Goal: Task Accomplishment & Management: Complete application form

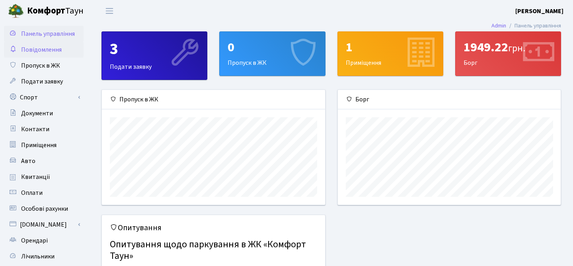
scroll to position [115, 223]
click at [42, 98] on link "Спорт" at bounding box center [44, 98] width 80 height 16
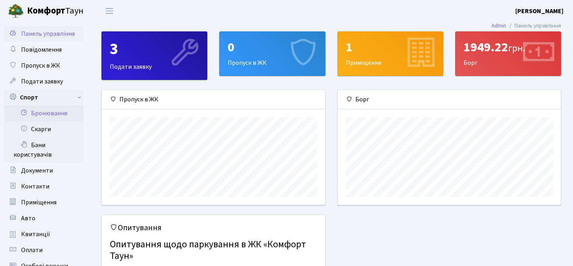
click at [45, 115] on link "Бронювання" at bounding box center [44, 113] width 80 height 16
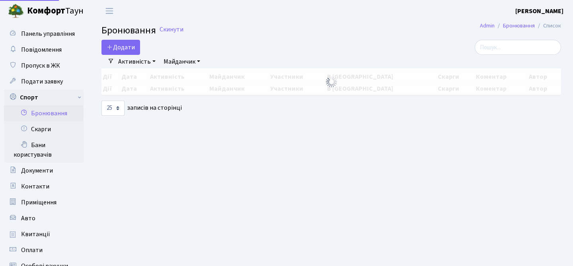
select select "25"
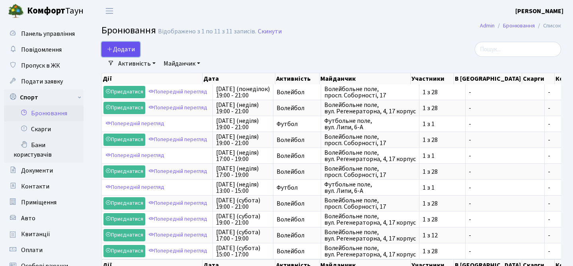
click at [124, 48] on button "Додати" at bounding box center [121, 49] width 39 height 15
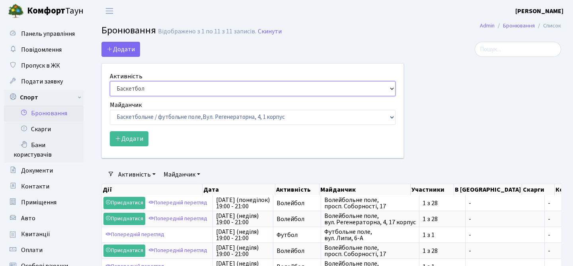
click at [137, 89] on select "Баскетбол Волейбол Йога Катання на роликах Настільний теніс Теніс Футбол Фітнес" at bounding box center [253, 88] width 286 height 15
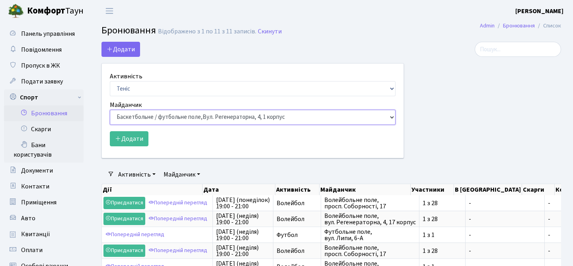
click at [139, 116] on select "Баскетбольне / футбольне поле, Вул. Регенераторна, 4, 1 корпус Баскетбольне пол…" at bounding box center [253, 117] width 286 height 15
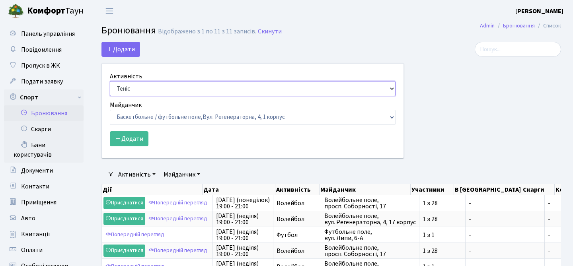
click at [240, 87] on select "Баскетбол Волейбол Йога Катання на роликах Настільний теніс Теніс Футбол Фітнес" at bounding box center [253, 88] width 286 height 15
select select "4"
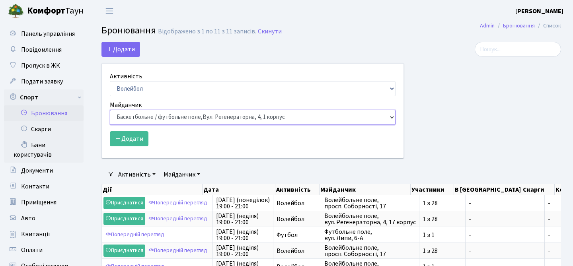
click at [209, 116] on select "Баскетбольне / футбольне поле, Вул. Регенераторна, 4, 1 корпус Баскетбольне пол…" at bounding box center [253, 117] width 286 height 15
select select "4"
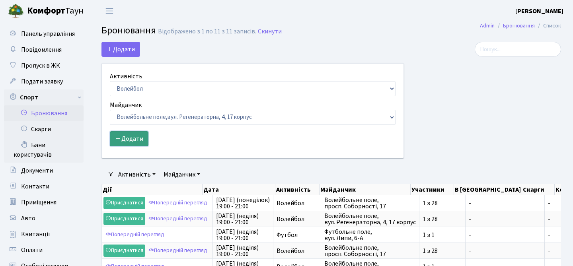
click at [144, 139] on button "Додати" at bounding box center [129, 138] width 39 height 15
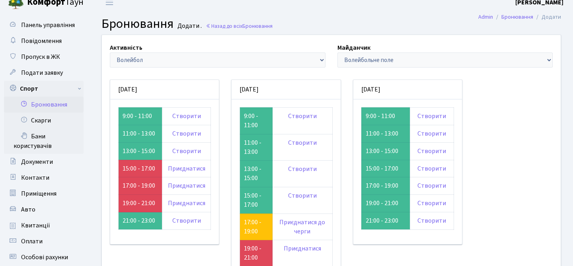
scroll to position [2, 0]
